Goal: Task Accomplishment & Management: Use online tool/utility

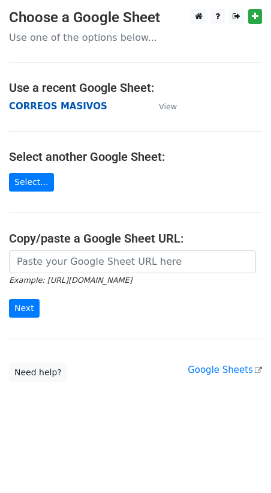
click at [66, 108] on strong "CORREOS MASIVOS" at bounding box center [58, 106] width 98 height 11
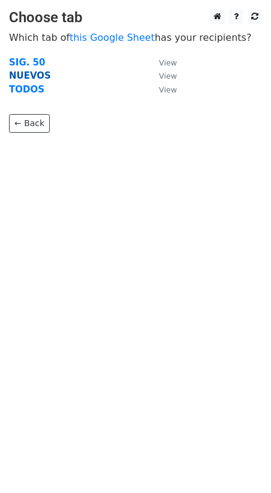
click at [31, 74] on strong "NUEVOS" at bounding box center [30, 75] width 42 height 11
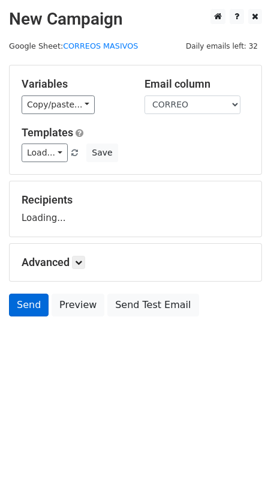
click at [37, 304] on form "Variables Copy/paste... {{Cliente}} {{TEEFONO}} {{CORREO}} {{Unidad de Interés}…" at bounding box center [135, 194] width 253 height 258
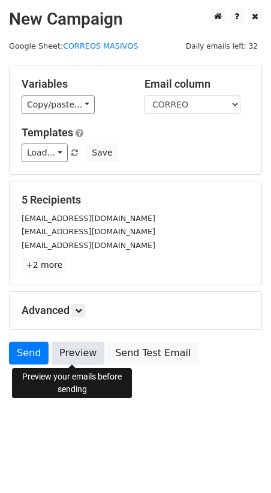
click at [79, 357] on link "Preview" at bounding box center [78, 353] width 53 height 23
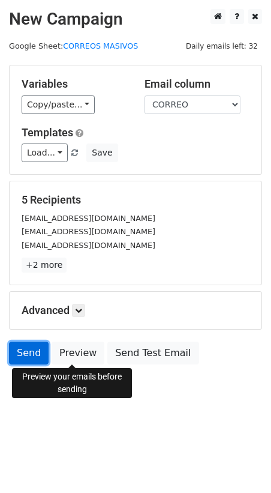
click at [35, 350] on link "Send" at bounding box center [29, 353] width 40 height 23
